Goal: Transaction & Acquisition: Purchase product/service

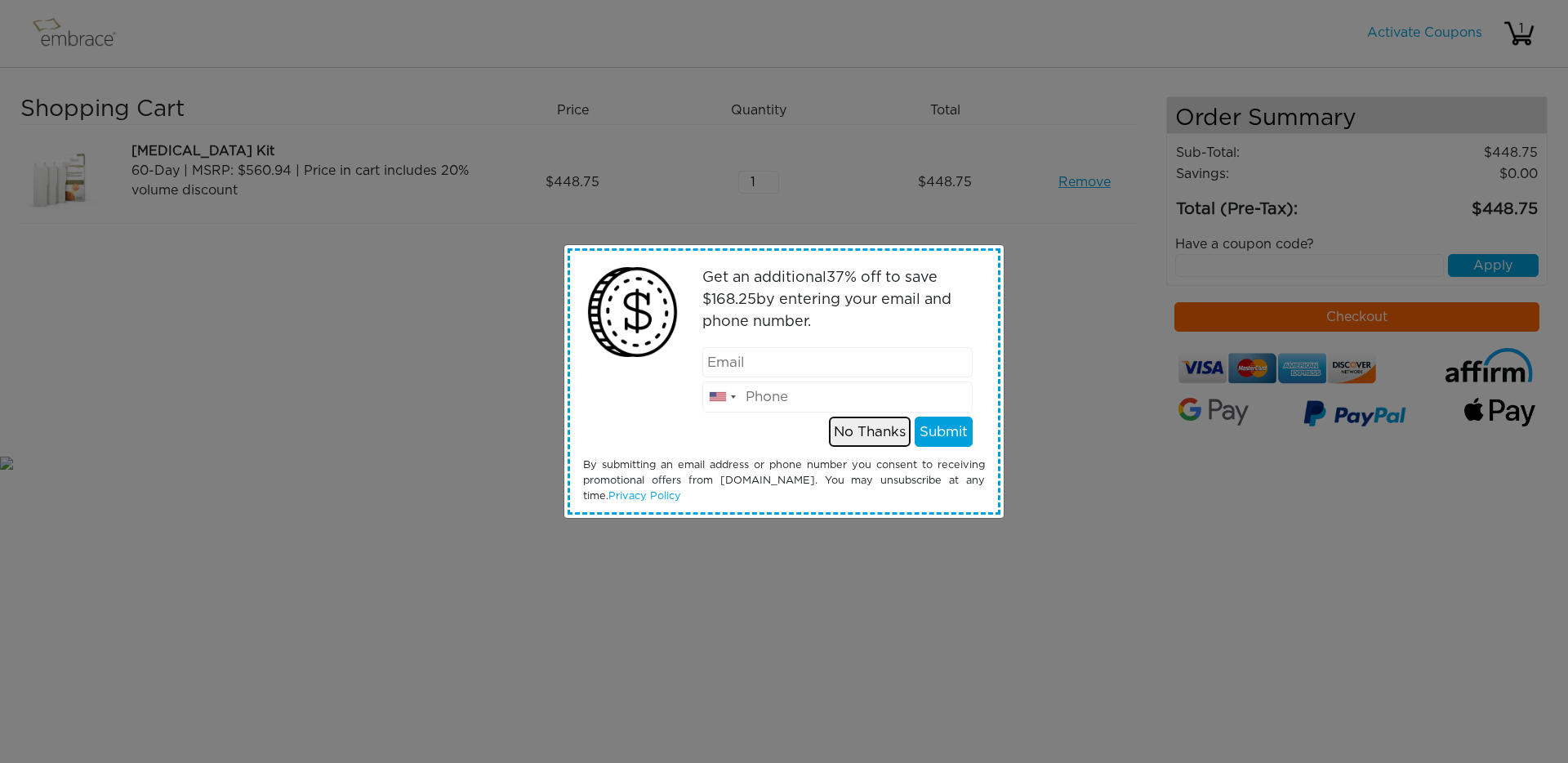
click at [872, 431] on button "No Thanks" at bounding box center [869, 431] width 82 height 31
click at [860, 428] on button "No Thanks" at bounding box center [869, 431] width 82 height 31
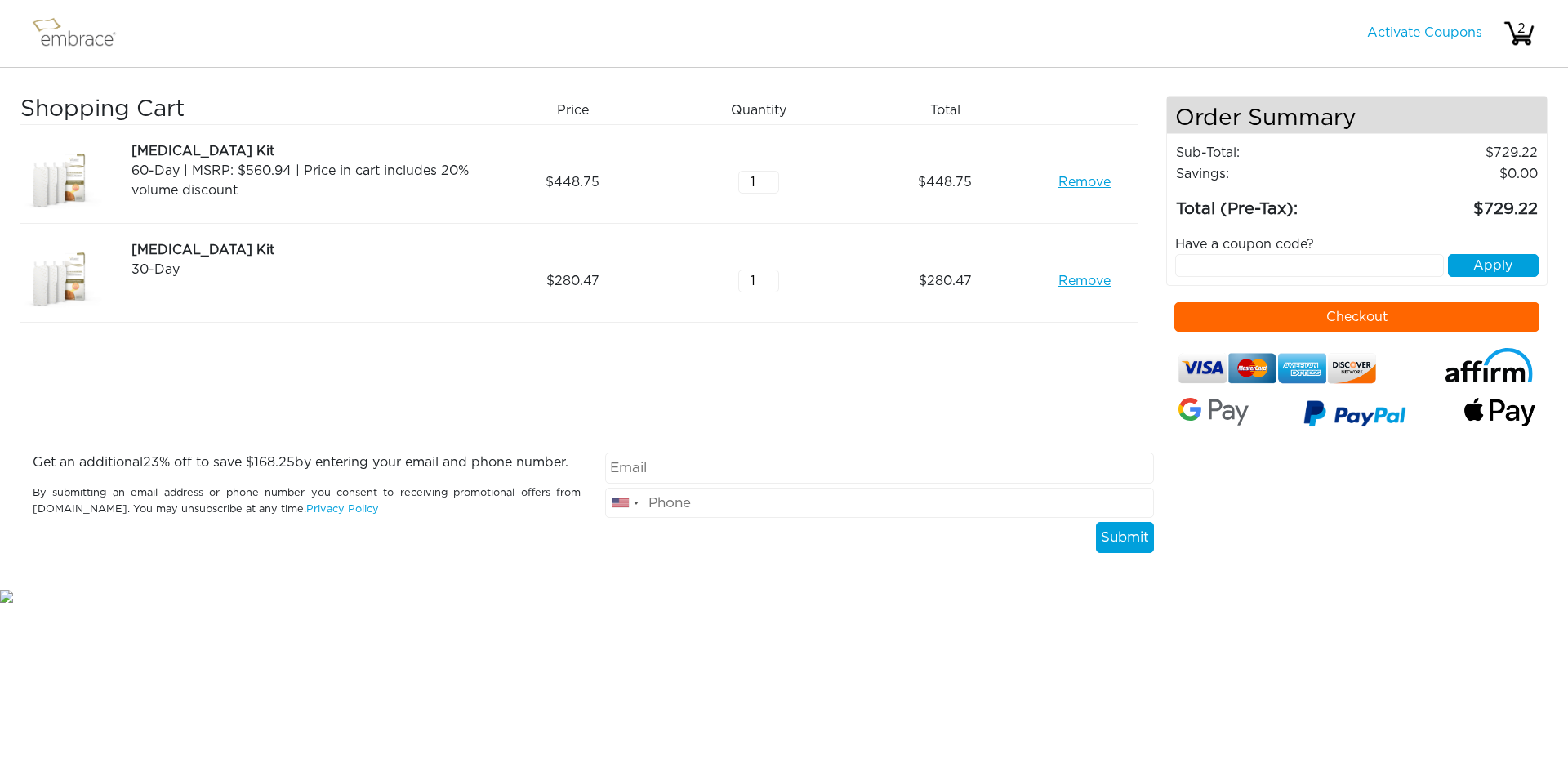
click at [1097, 184] on link "Remove" at bounding box center [1085, 182] width 53 height 19
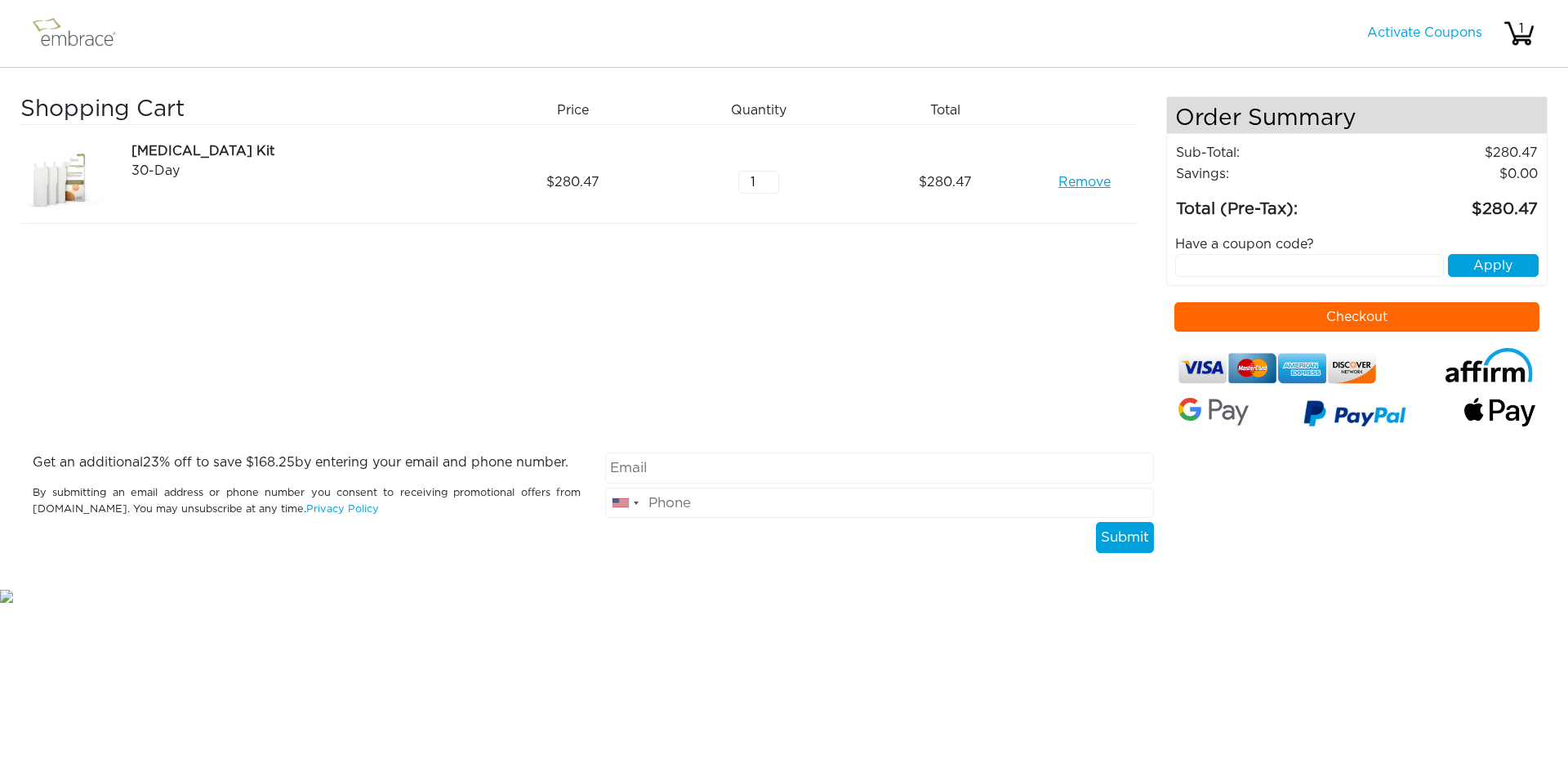
click at [917, 298] on div "Shopping Cart Price Quantity Qty Total Tummy Tuck Kit 30-Day Remove 280.47 1 28…" at bounding box center [593, 275] width 1145 height 356
click at [1072, 182] on link "Remove" at bounding box center [1085, 182] width 53 height 19
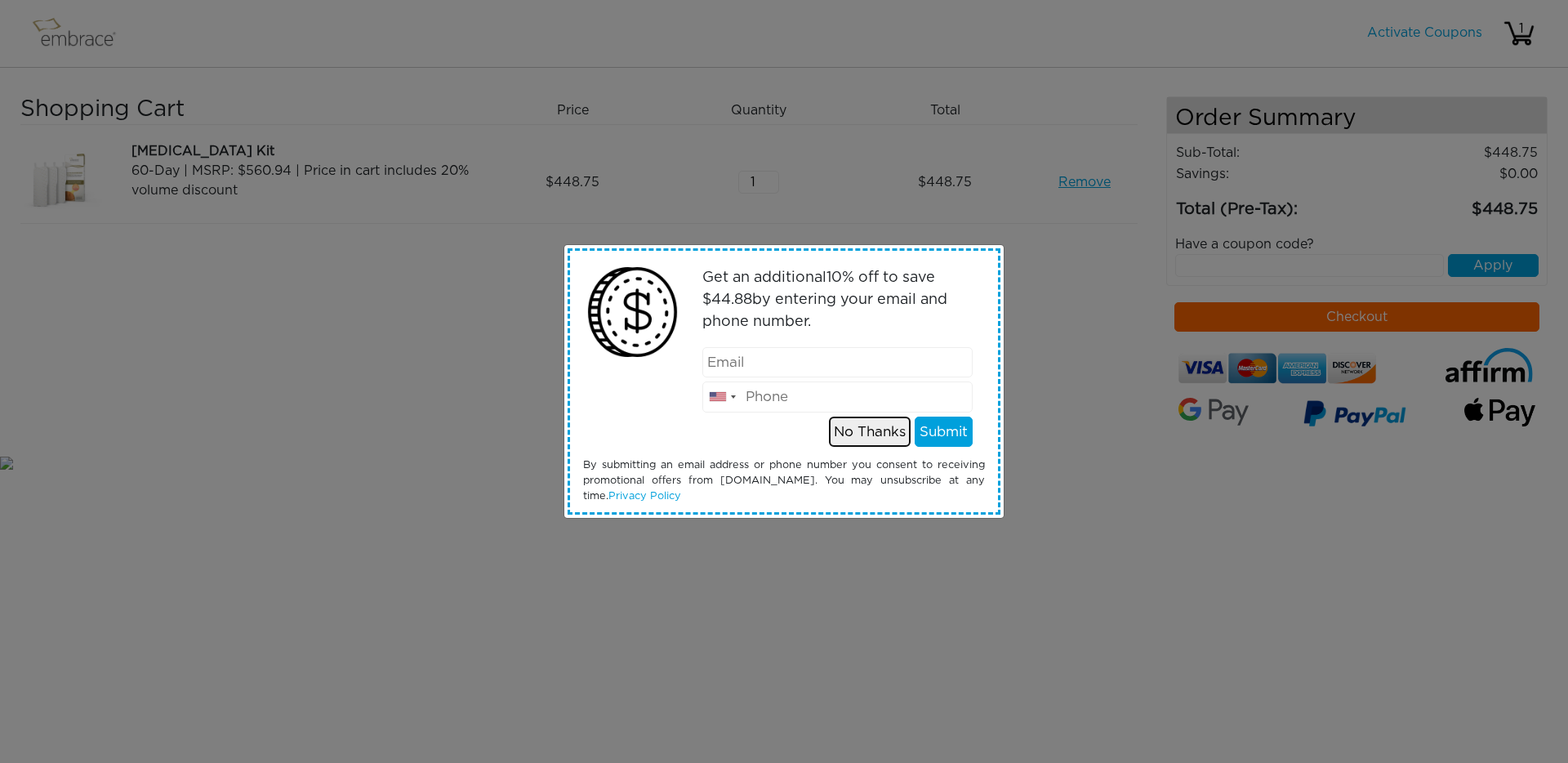
click at [871, 440] on button "No Thanks" at bounding box center [869, 431] width 82 height 31
click at [849, 429] on button "No Thanks" at bounding box center [869, 431] width 82 height 31
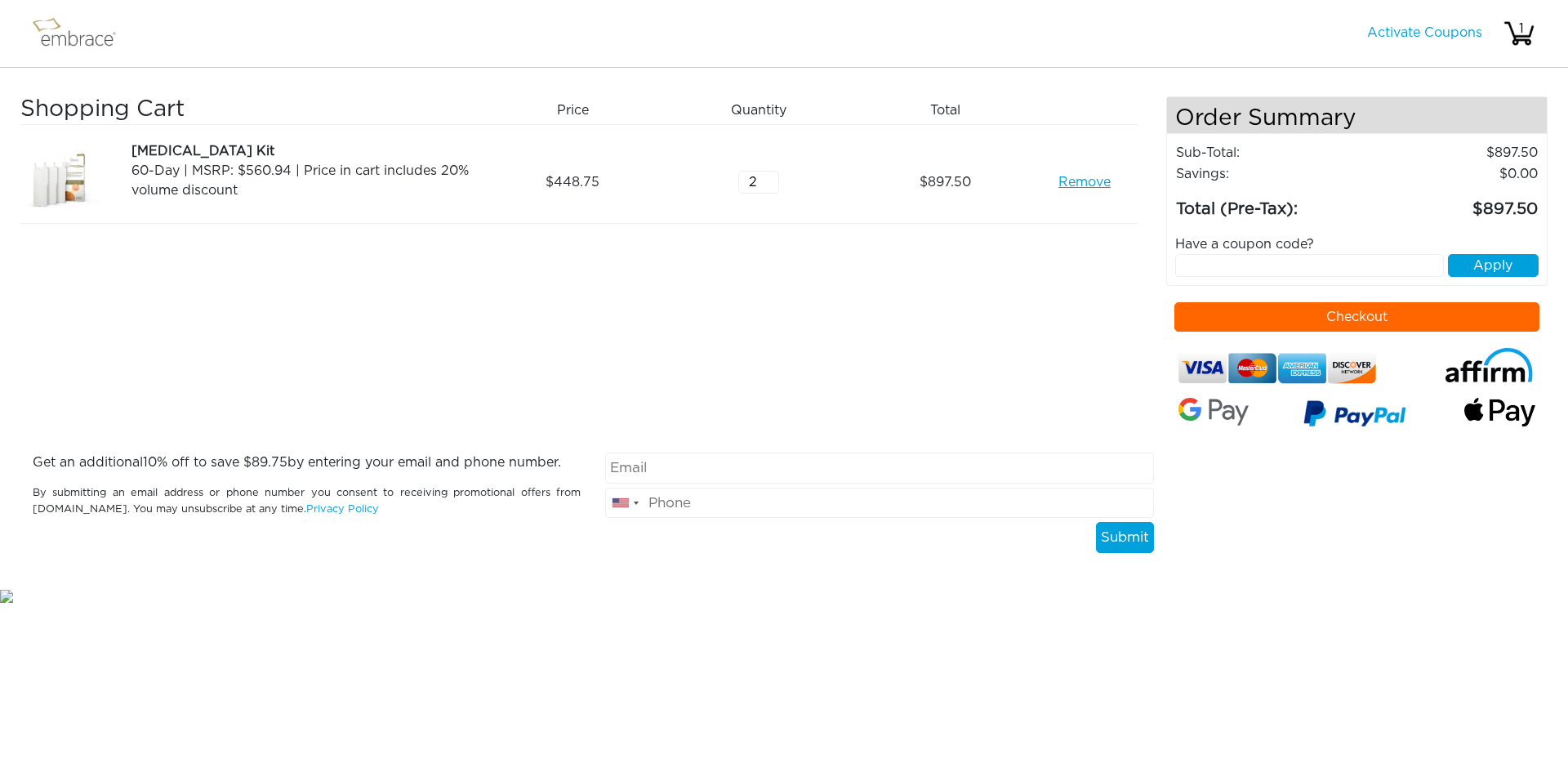
click at [1274, 256] on input "text" at bounding box center [1309, 266] width 269 height 23
type input "tuckortreat"
click at [1480, 275] on button "Apply" at bounding box center [1493, 266] width 90 height 23
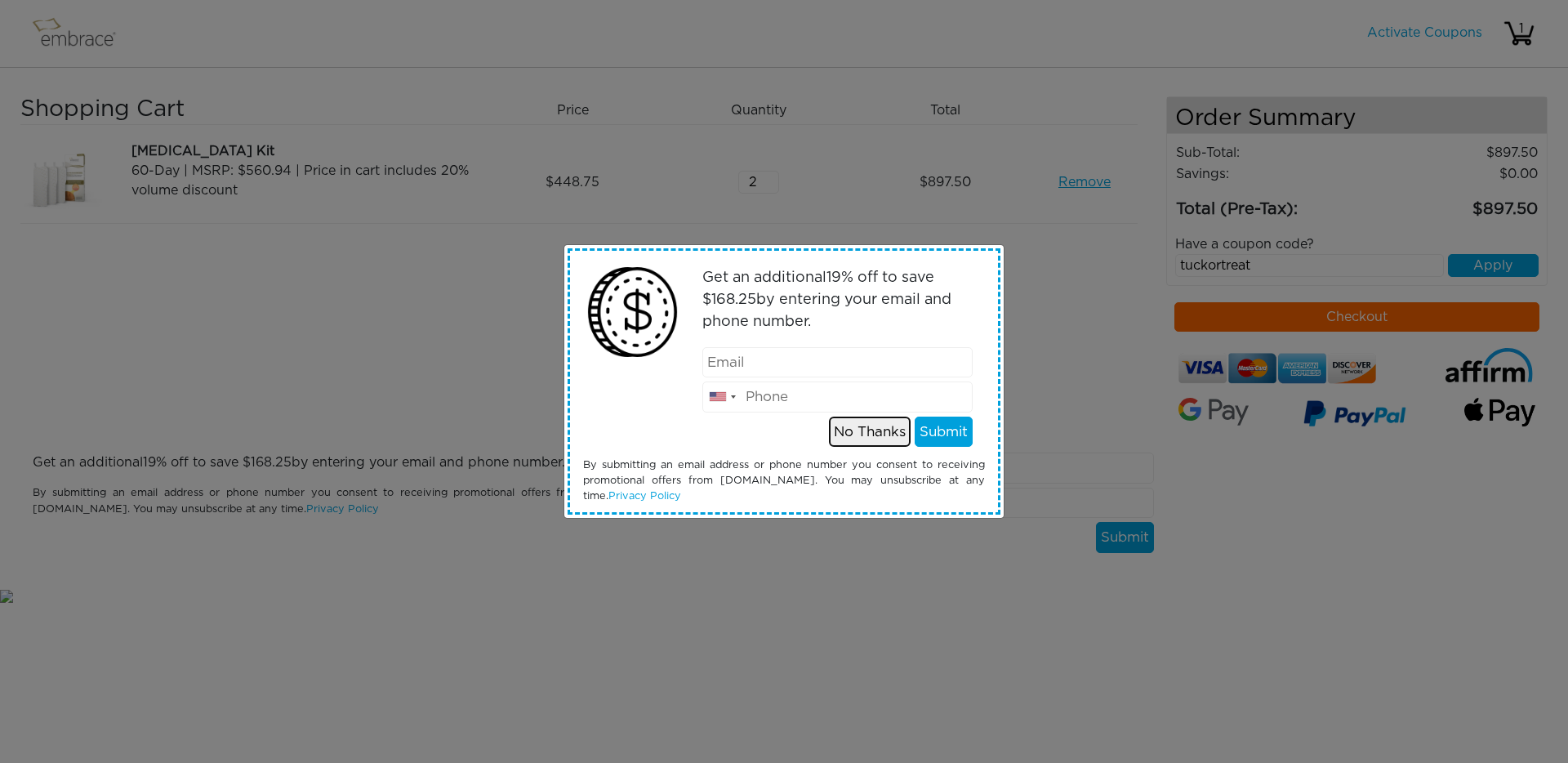
click at [862, 432] on button "No Thanks" at bounding box center [869, 431] width 82 height 31
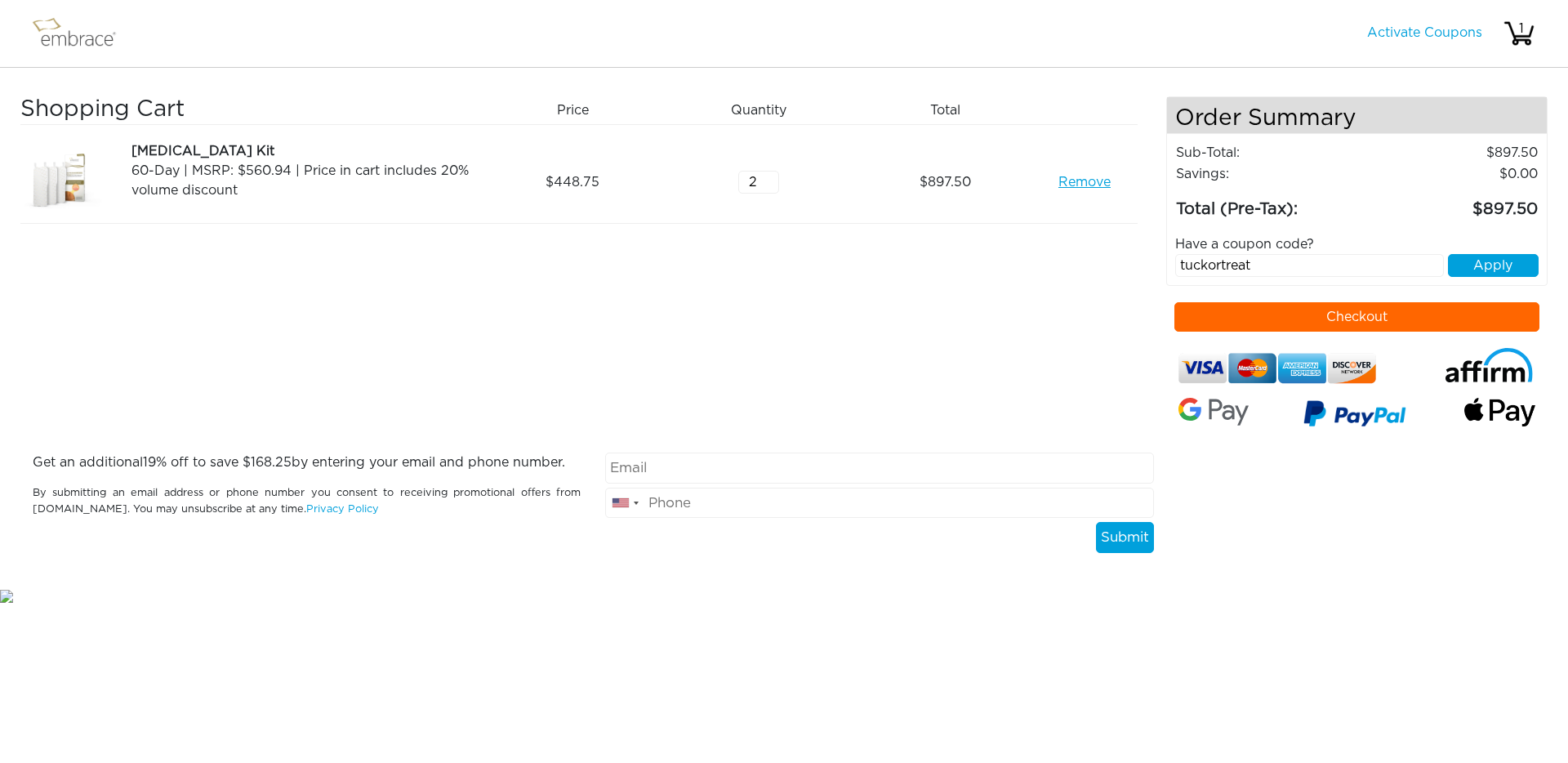
click at [1345, 267] on input "tuckortreat" at bounding box center [1309, 266] width 269 height 23
click at [1520, 259] on button "Apply" at bounding box center [1493, 266] width 90 height 23
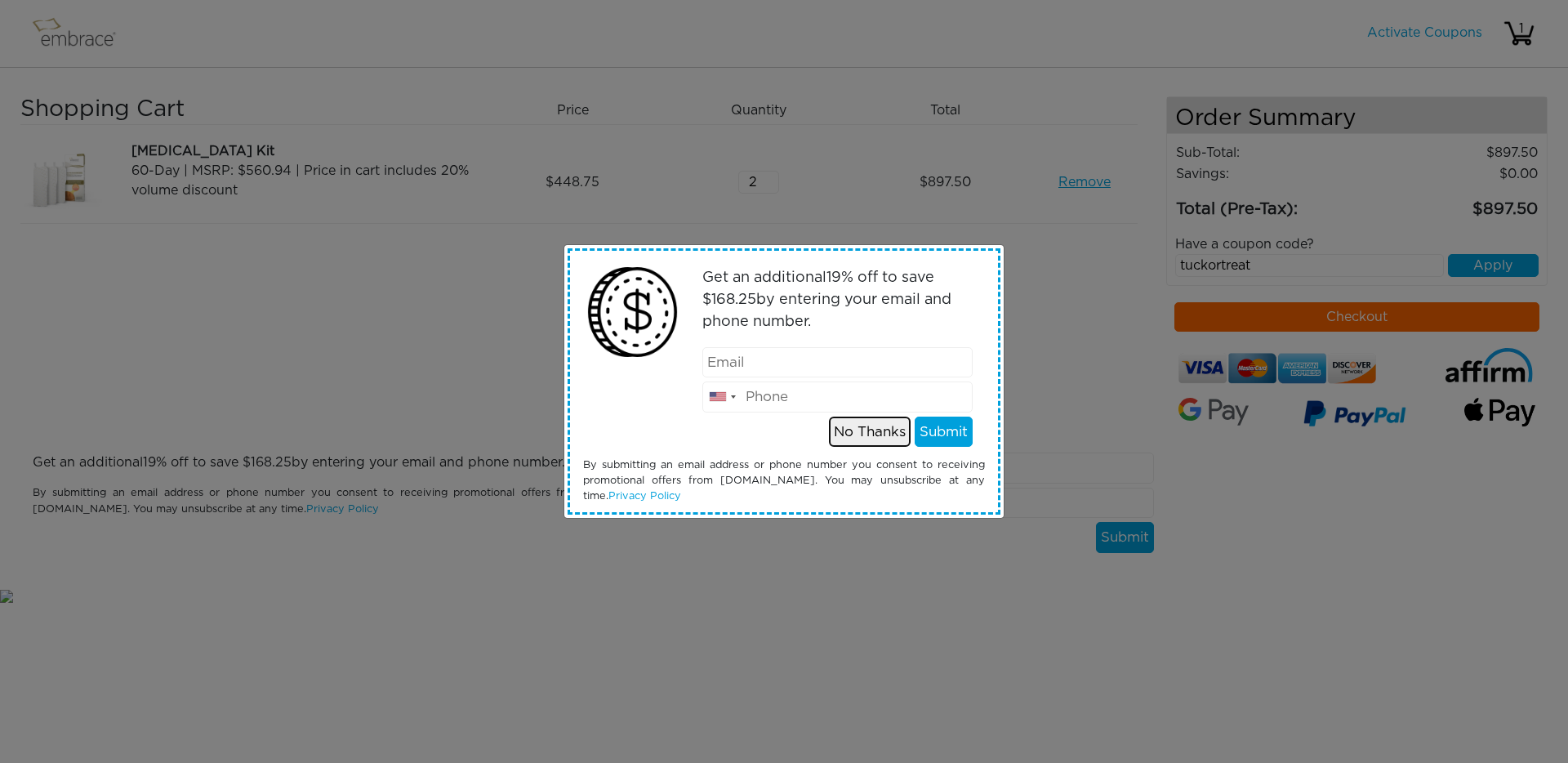
click at [862, 434] on button "No Thanks" at bounding box center [869, 431] width 82 height 31
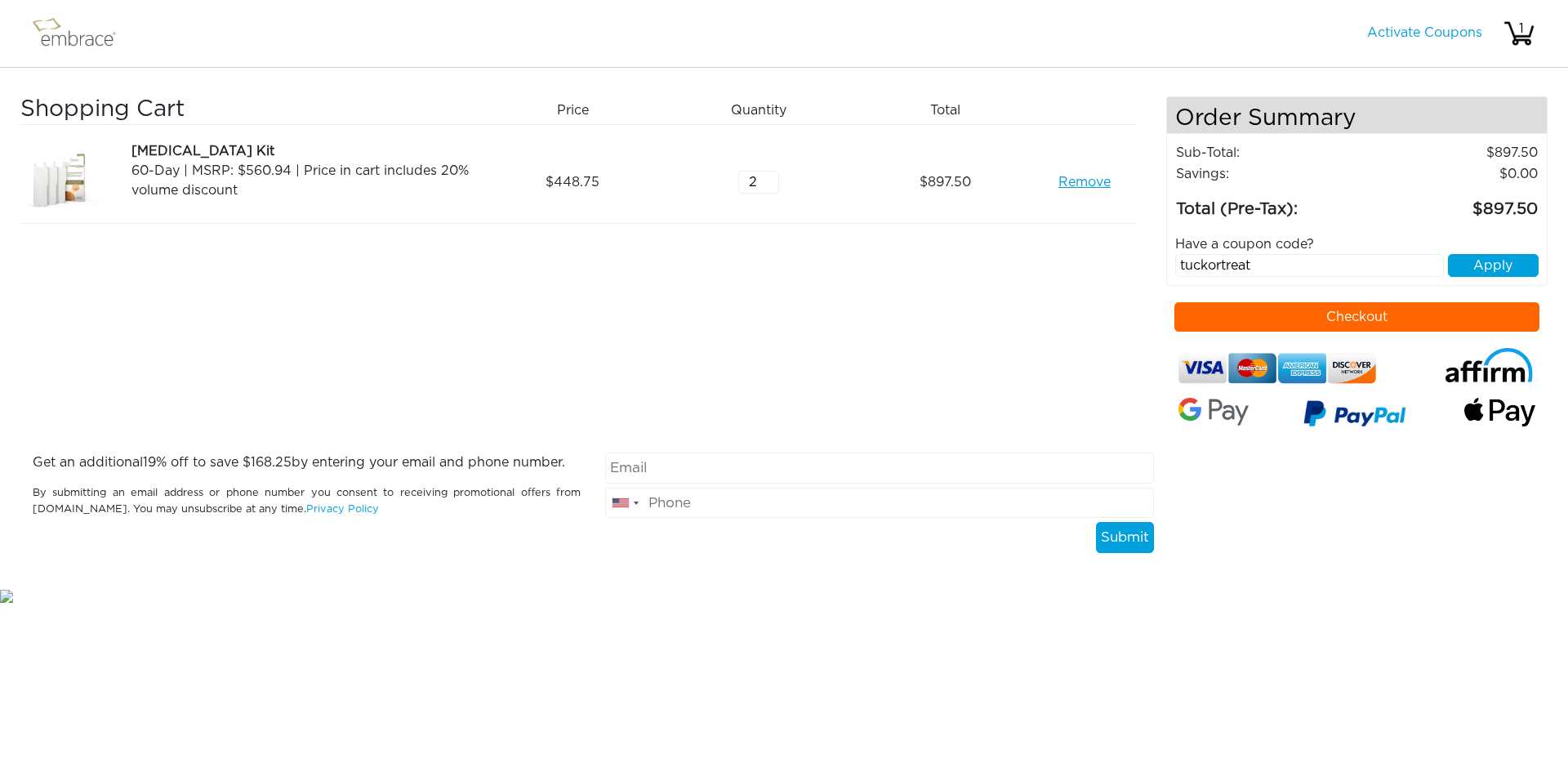
click at [760, 181] on input "2" at bounding box center [759, 182] width 41 height 23
type input "1"
click at [771, 189] on input "1" at bounding box center [759, 182] width 41 height 23
click at [1498, 265] on button "Apply" at bounding box center [1493, 266] width 90 height 23
